Goal: Obtain resource: Download file/media

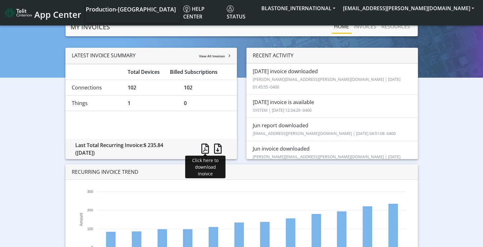
click at [207, 148] on span at bounding box center [205, 148] width 8 height 10
click at [219, 149] on span at bounding box center [218, 148] width 8 height 10
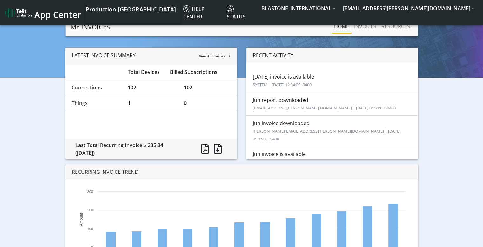
scroll to position [33, 0]
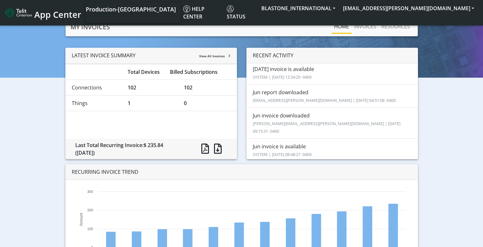
click at [314, 87] on li "Jun report downloaded [PERSON_NAME][EMAIL_ADDRESS][PERSON_NAME][DOMAIN_NAME] | …" at bounding box center [333, 96] width 172 height 24
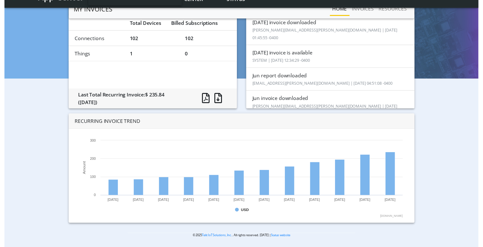
scroll to position [0, 0]
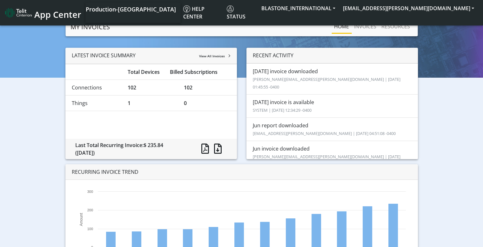
click at [437, 216] on div "LATEST INVOICE SUMMARY View All Invoices Total Devices Billed Subscriptions Con…" at bounding box center [242, 164] width 474 height 233
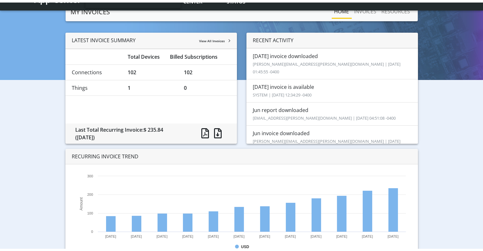
scroll to position [31, 0]
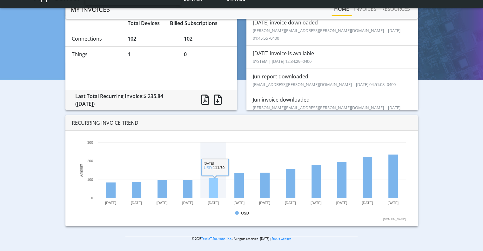
click at [208, 183] on rect at bounding box center [241, 180] width 335 height 83
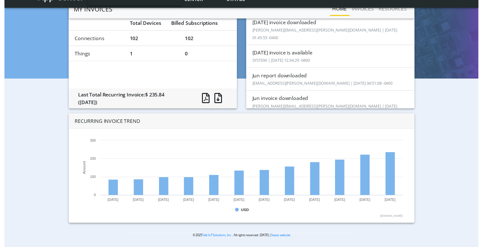
scroll to position [0, 0]
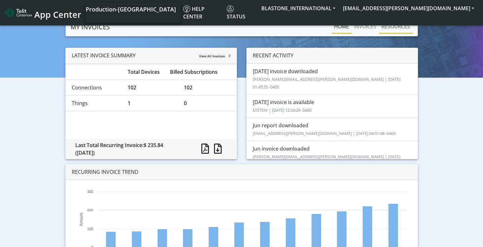
click at [397, 25] on link "RESOURCES" at bounding box center [396, 26] width 34 height 13
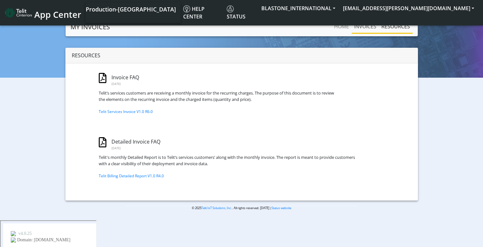
click at [370, 27] on link "INVOICES" at bounding box center [365, 26] width 27 height 13
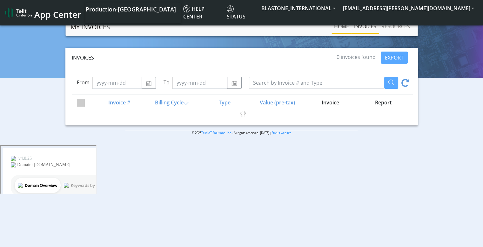
click at [343, 27] on link "Home" at bounding box center [342, 26] width 20 height 13
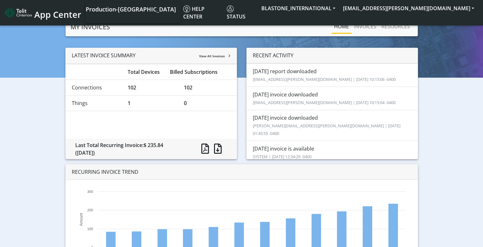
click at [437, 141] on div "LATEST INVOICE SUMMARY View All Invoices Total Devices Billed Subscriptions Con…" at bounding box center [242, 164] width 474 height 233
click at [406, 29] on link "RESOURCES" at bounding box center [396, 26] width 34 height 13
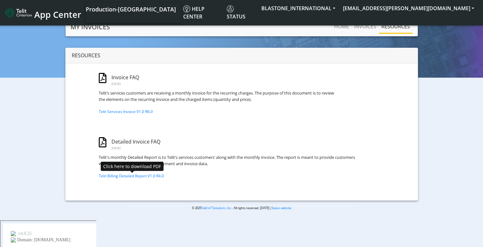
click at [125, 173] on link "Telit Billing Detailed Report V1.0 R4.0" at bounding box center [131, 175] width 65 height 5
